Goal: Task Accomplishment & Management: Manage account settings

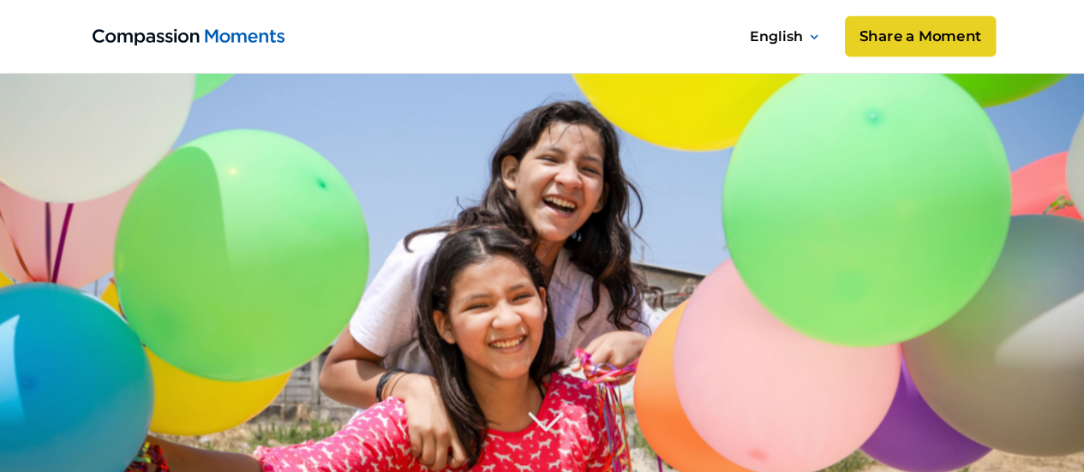
click at [906, 34] on link "Share a Moment" at bounding box center [919, 36] width 151 height 41
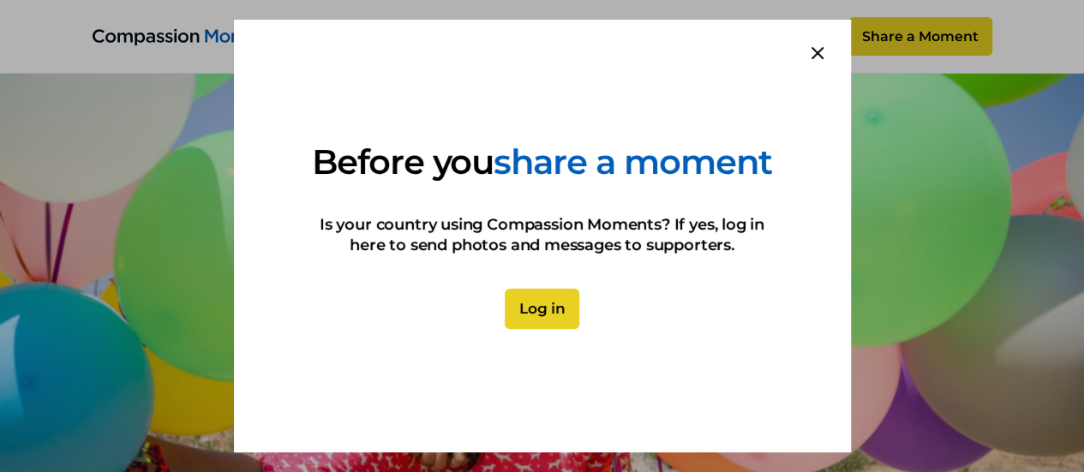
click at [535, 330] on link "Log in" at bounding box center [542, 309] width 75 height 41
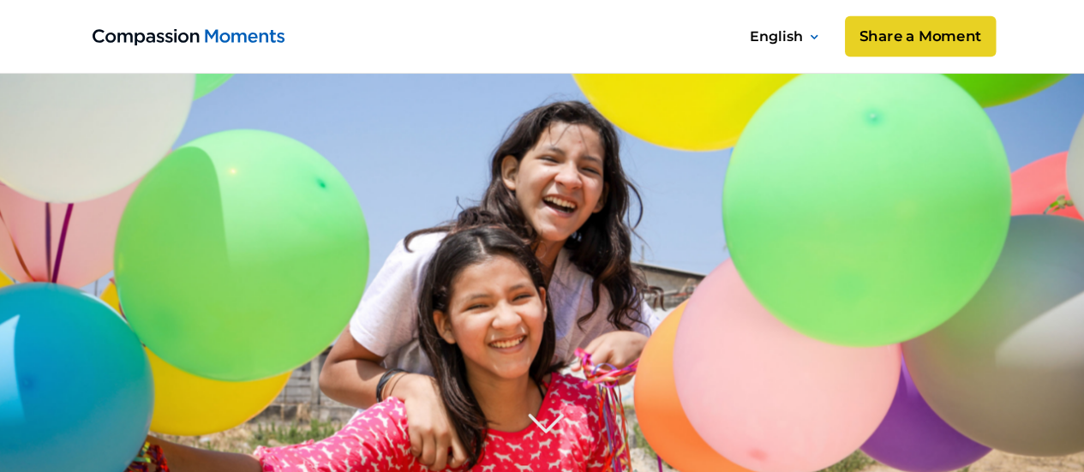
click at [938, 39] on link "Share a Moment" at bounding box center [919, 36] width 151 height 41
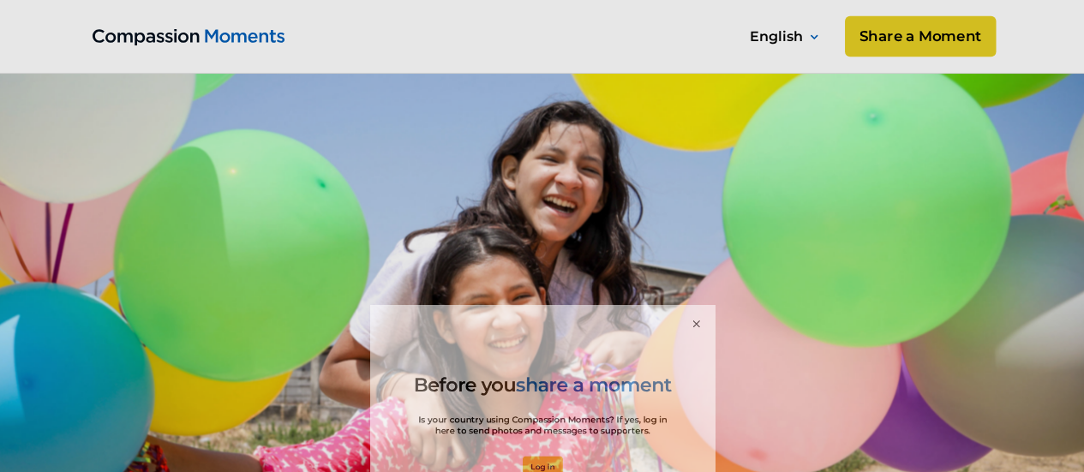
click at [938, 39] on div at bounding box center [542, 236] width 1084 height 472
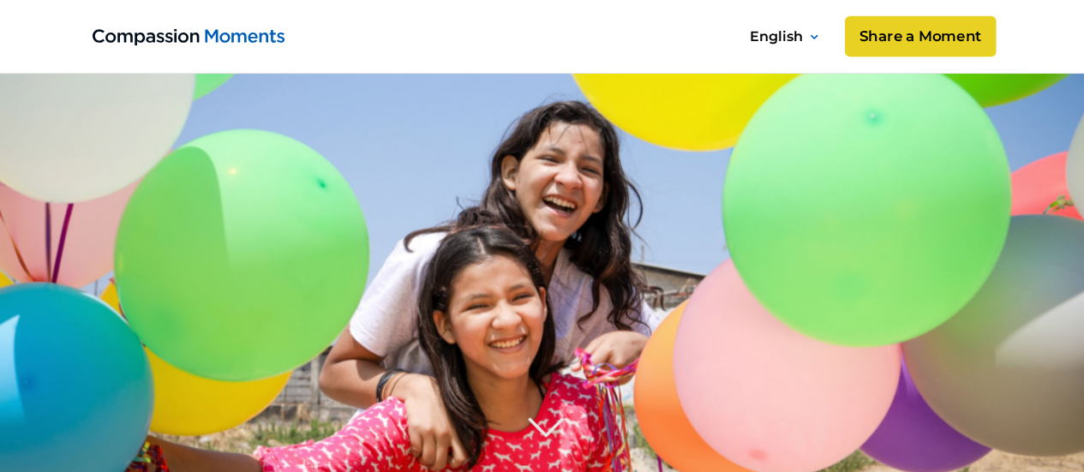
click at [938, 39] on link "Share a Moment" at bounding box center [919, 36] width 151 height 41
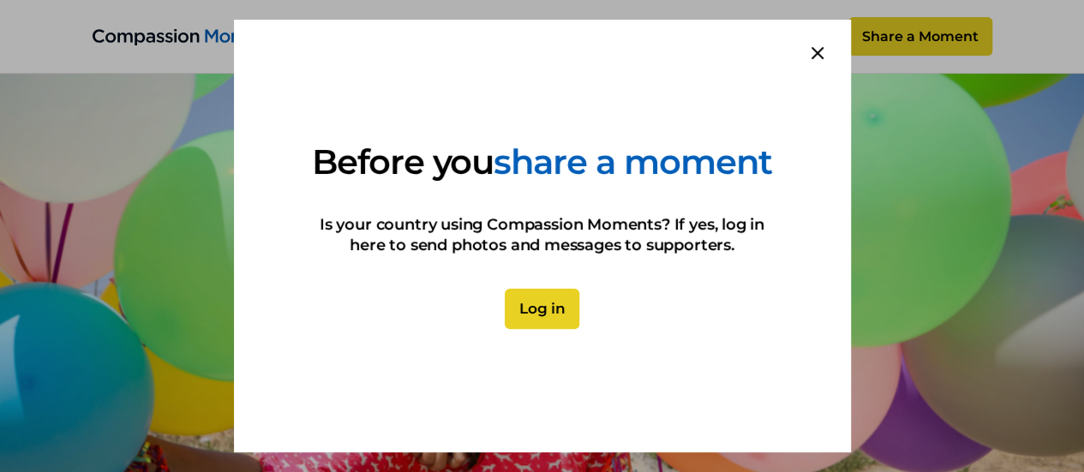
click at [526, 330] on link "Log in" at bounding box center [542, 309] width 75 height 41
